Goal: Task Accomplishment & Management: Manage account settings

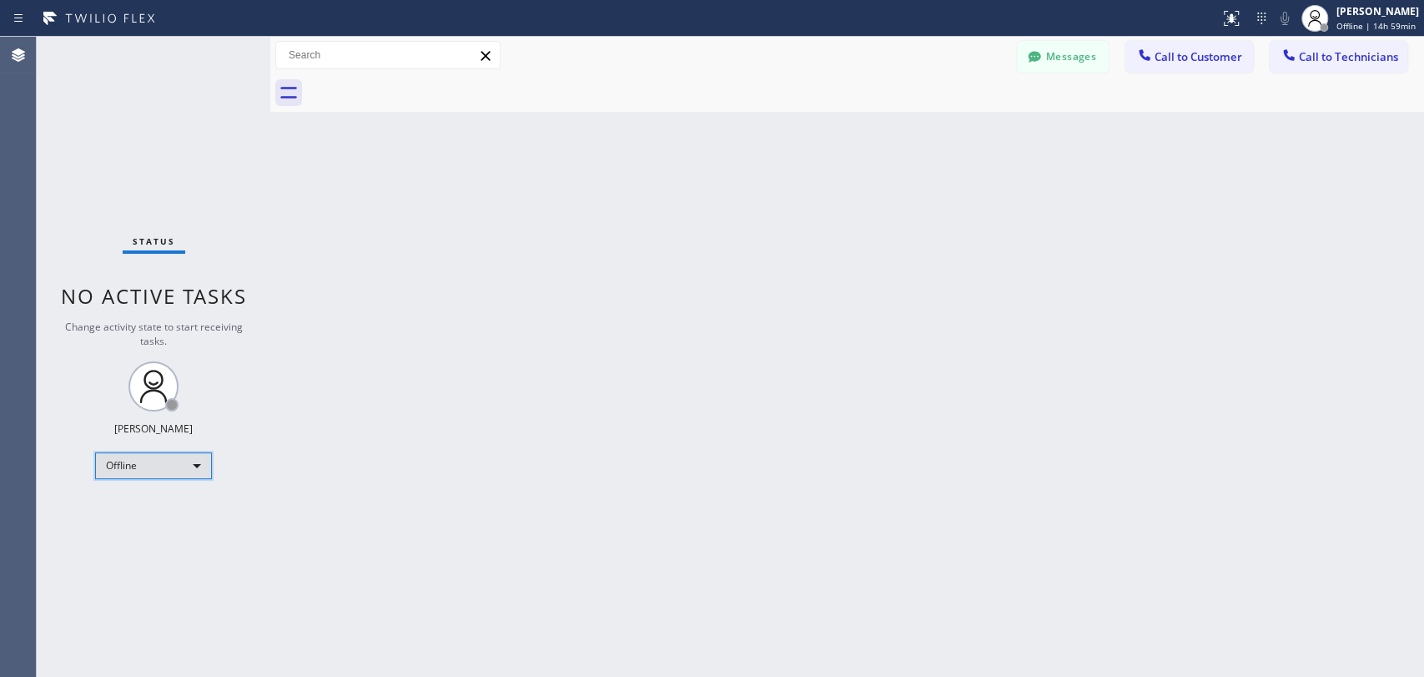
click at [128, 470] on div "Offline" at bounding box center [153, 465] width 117 height 27
click at [163, 523] on li "Unavailable" at bounding box center [152, 528] width 113 height 20
click at [1048, 53] on button "Messages" at bounding box center [1063, 57] width 92 height 32
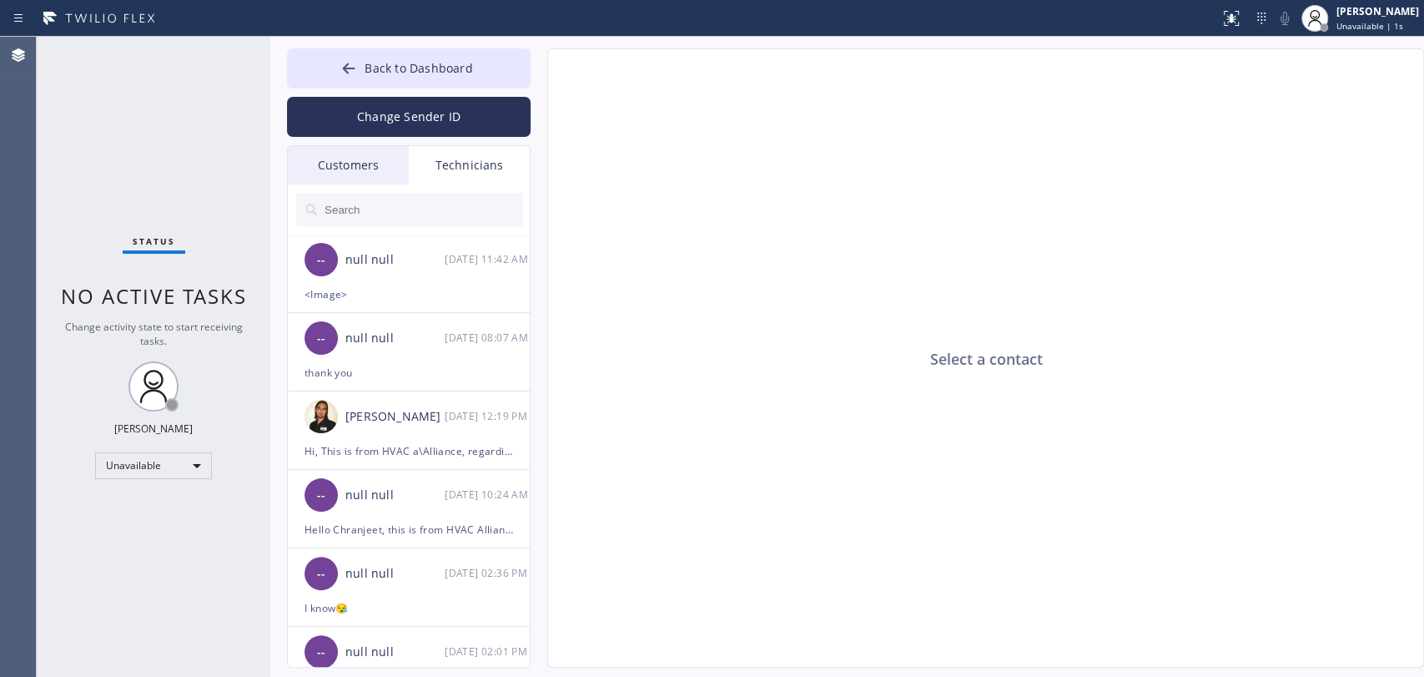
click at [358, 164] on div "Customers" at bounding box center [348, 165] width 121 height 38
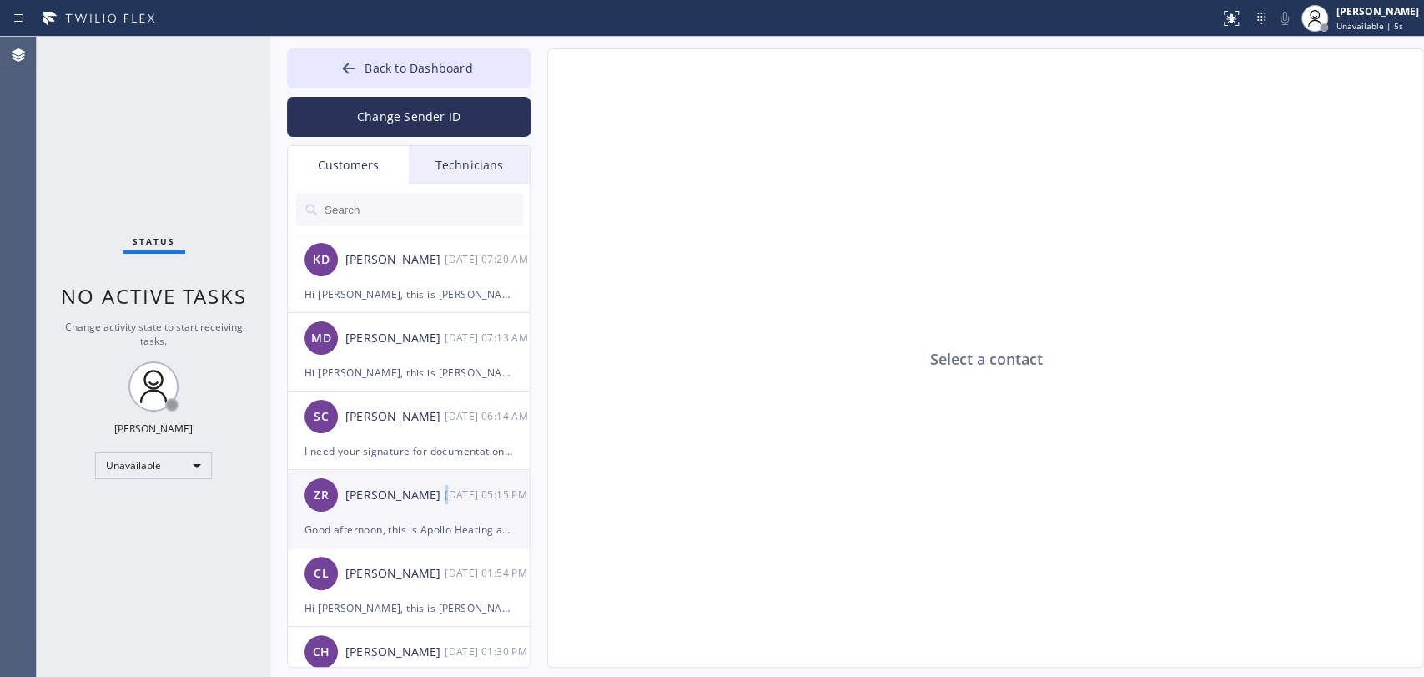
click at [447, 479] on div "ZR Zorro Randhawa 09/16 05:15 PM" at bounding box center [410, 495] width 244 height 50
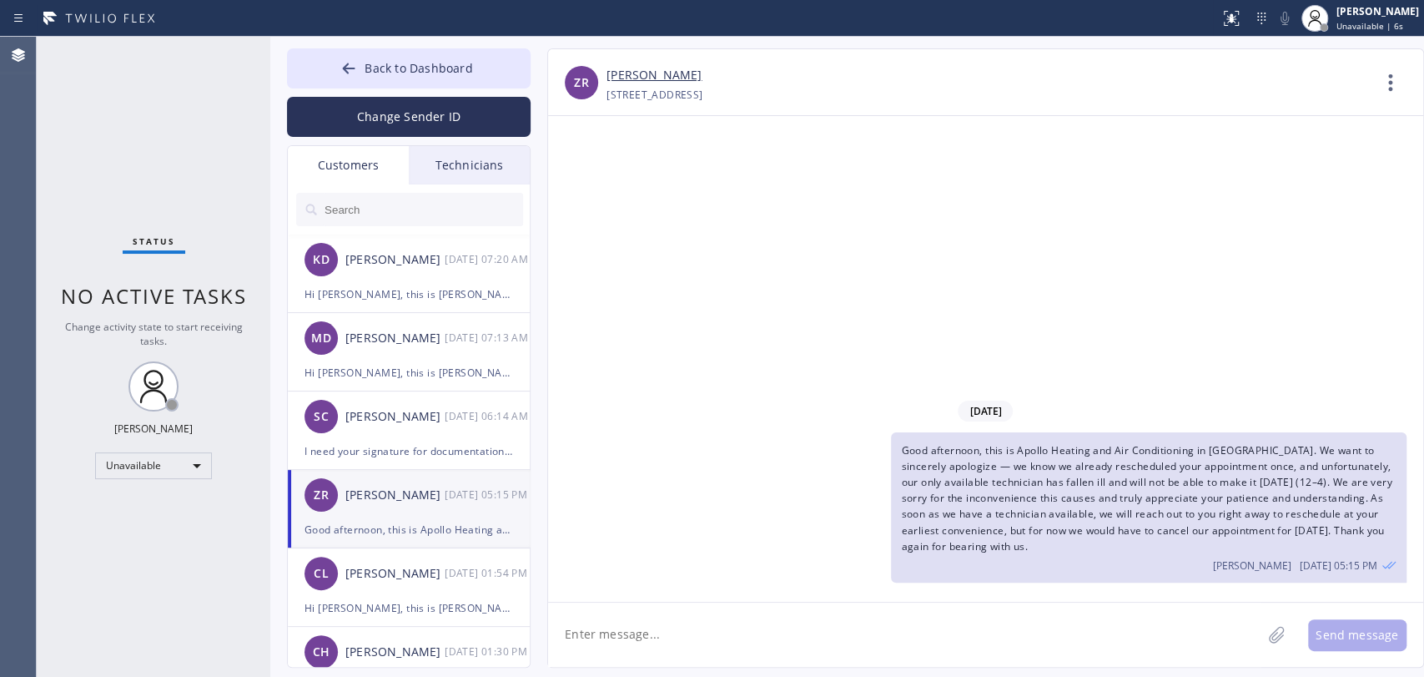
click at [814, 335] on div "09/16/2025 Good afternoon, this is Apollo Heating and Air Conditioning in Golet…" at bounding box center [985, 359] width 875 height 486
click at [430, 76] on button "Back to Dashboard" at bounding box center [409, 68] width 244 height 40
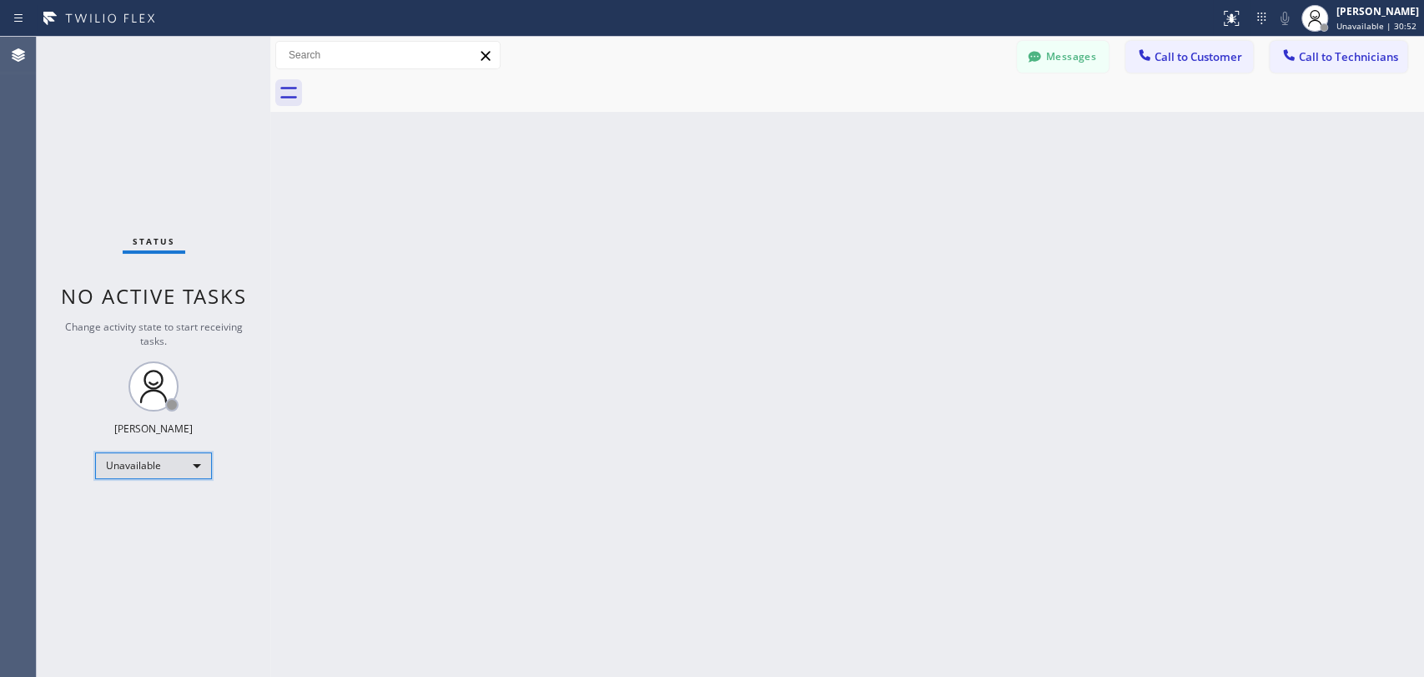
click at [179, 458] on div "Unavailable" at bounding box center [153, 465] width 117 height 27
click at [157, 510] on li "Available" at bounding box center [152, 507] width 113 height 20
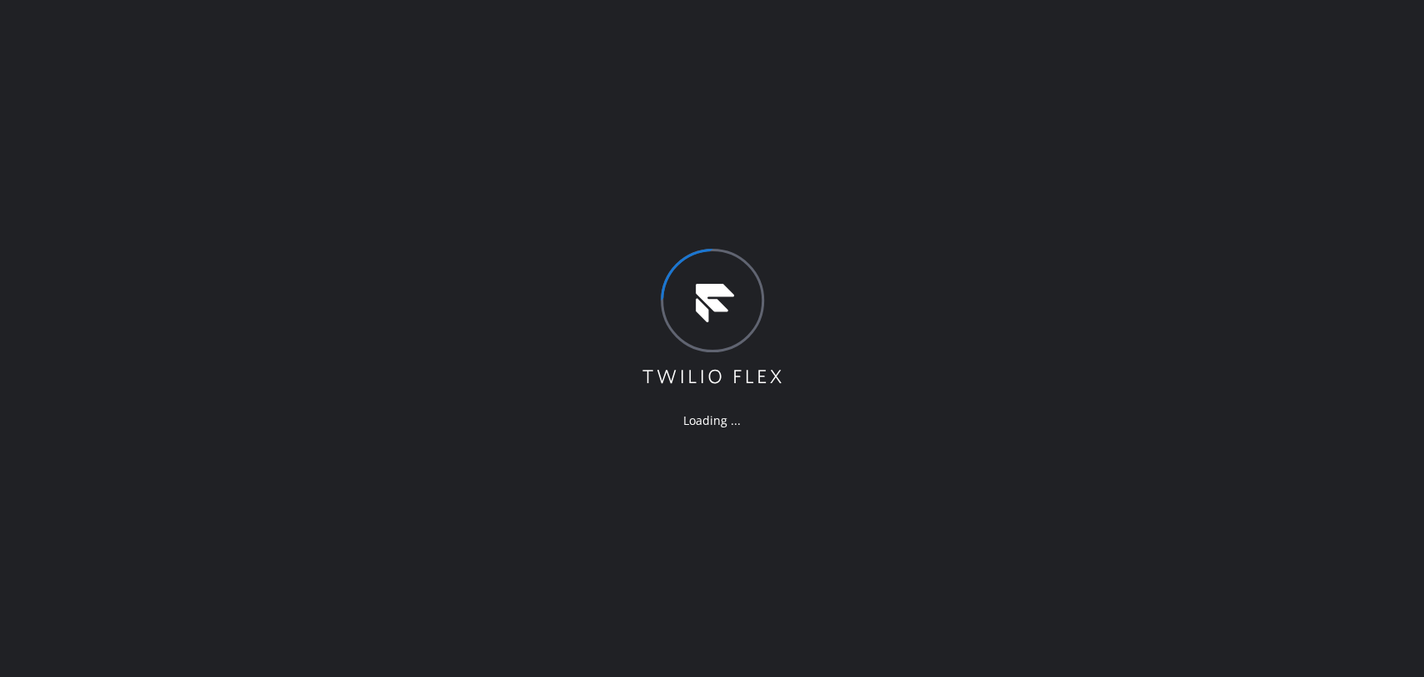
click at [1196, 272] on div "Loading ..." at bounding box center [712, 338] width 1424 height 677
